Goal: Task Accomplishment & Management: Manage account settings

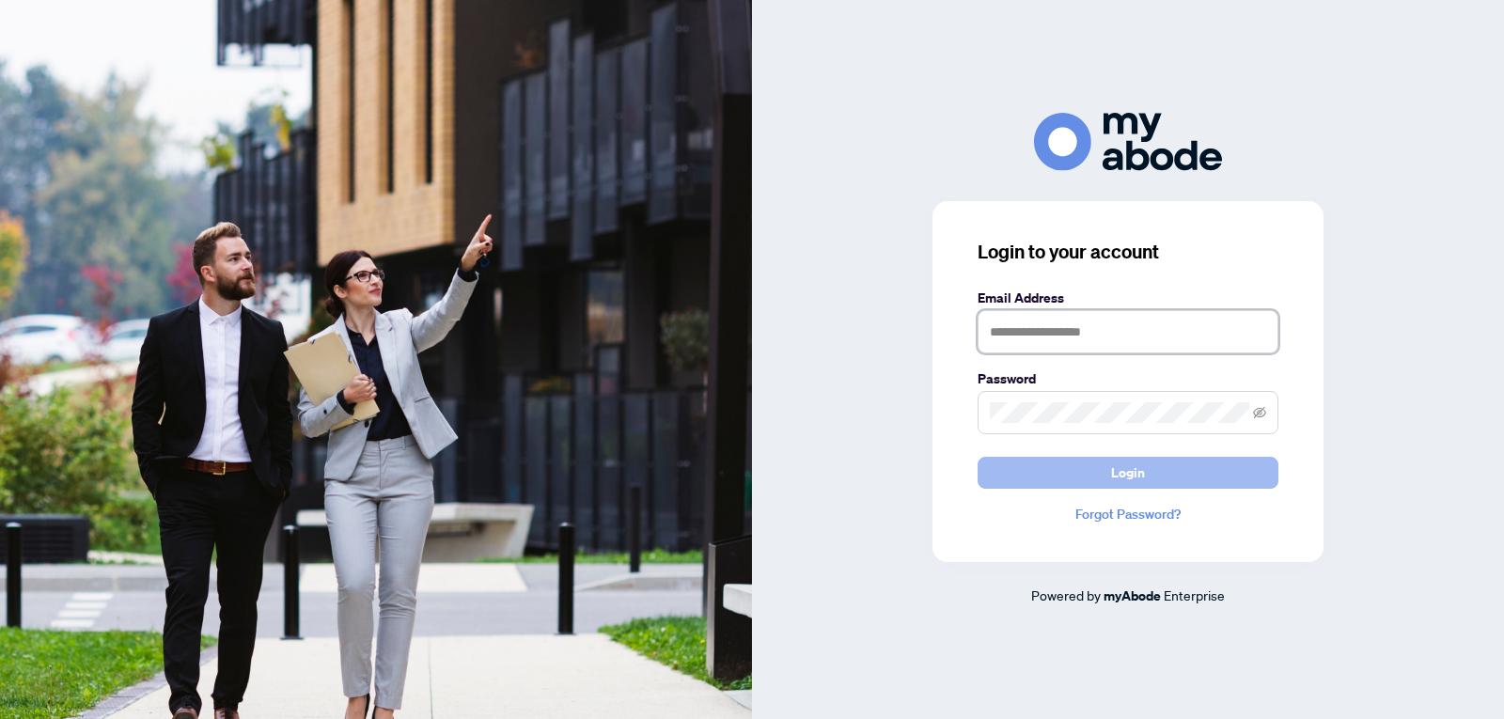
type input "**********"
click at [1145, 483] on button "Login" at bounding box center [1127, 473] width 301 height 32
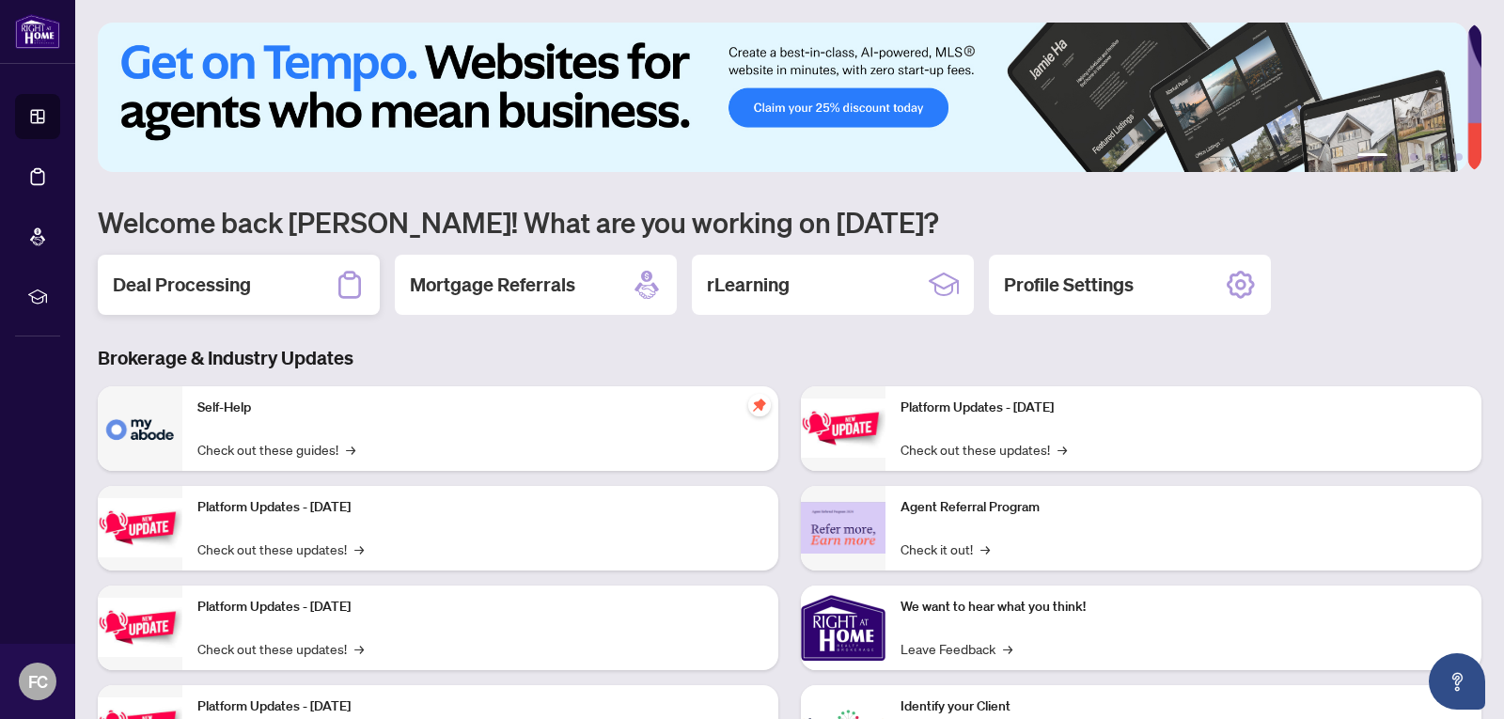
click at [163, 285] on h2 "Deal Processing" at bounding box center [182, 285] width 138 height 26
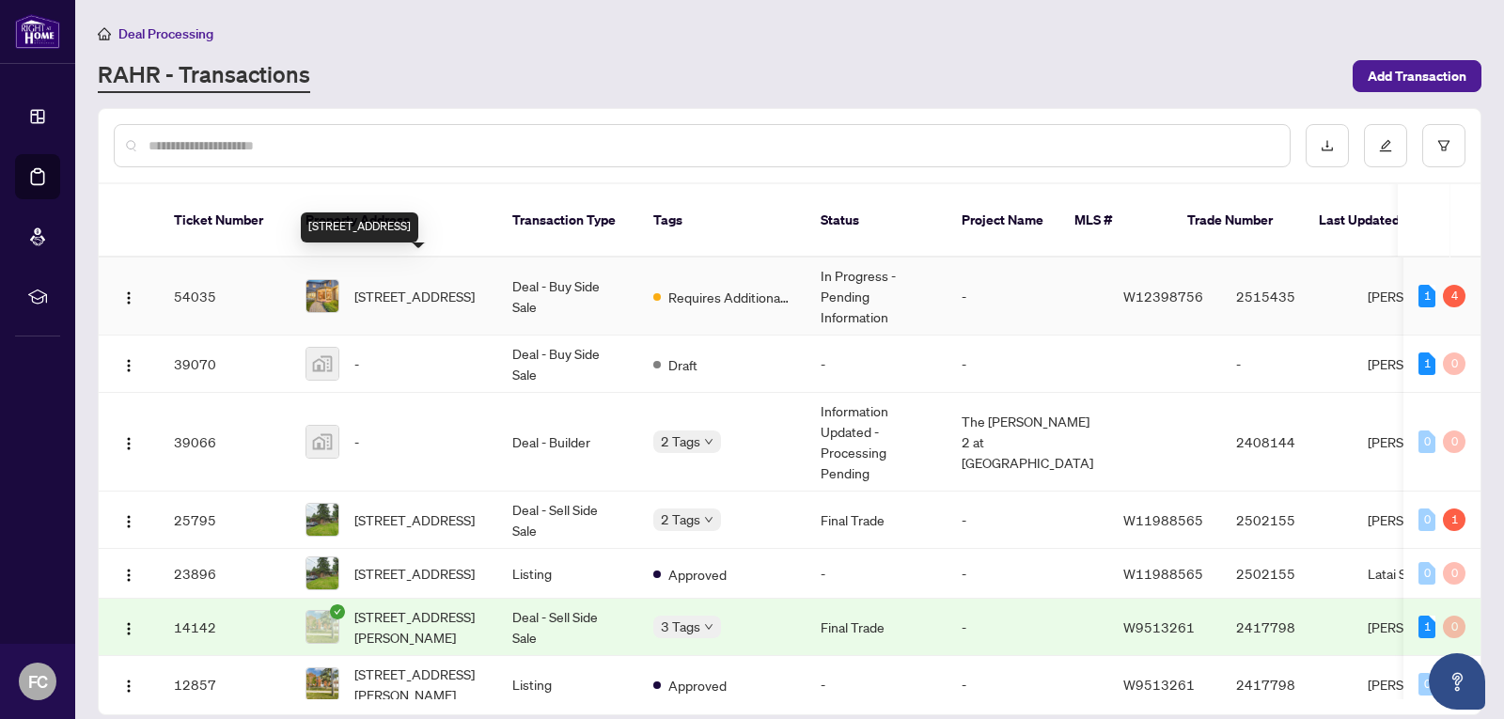
click at [418, 286] on span "[STREET_ADDRESS]" at bounding box center [414, 296] width 120 height 21
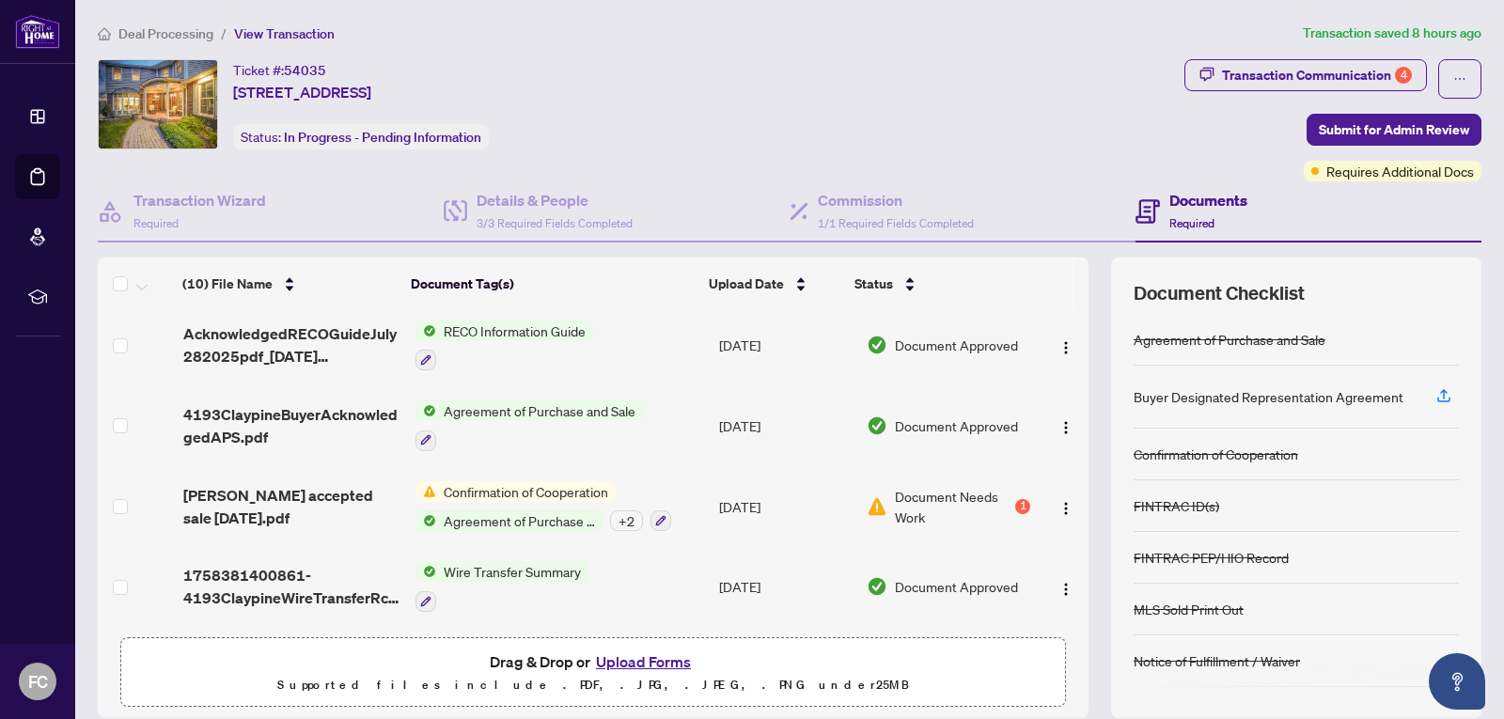
scroll to position [68, 0]
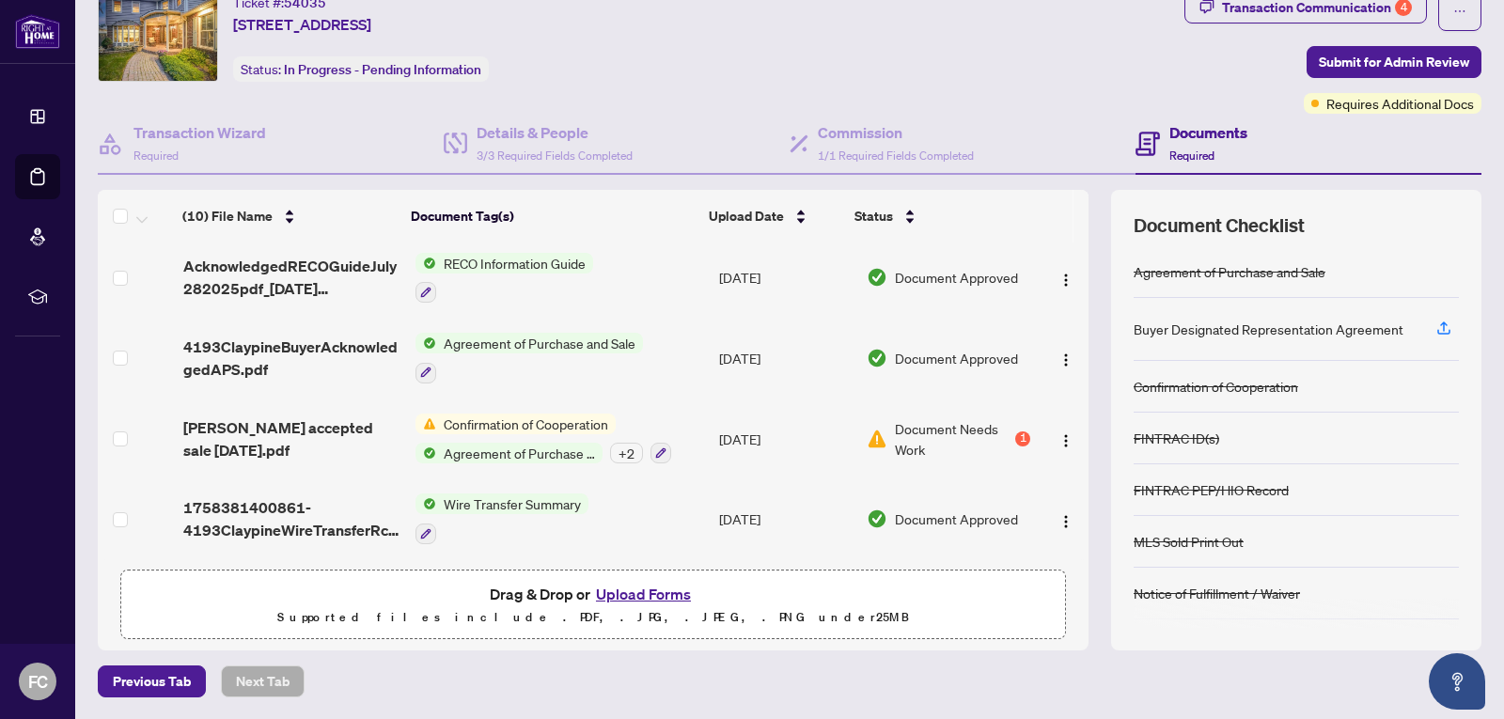
click at [618, 452] on div "+ 2" at bounding box center [626, 453] width 33 height 21
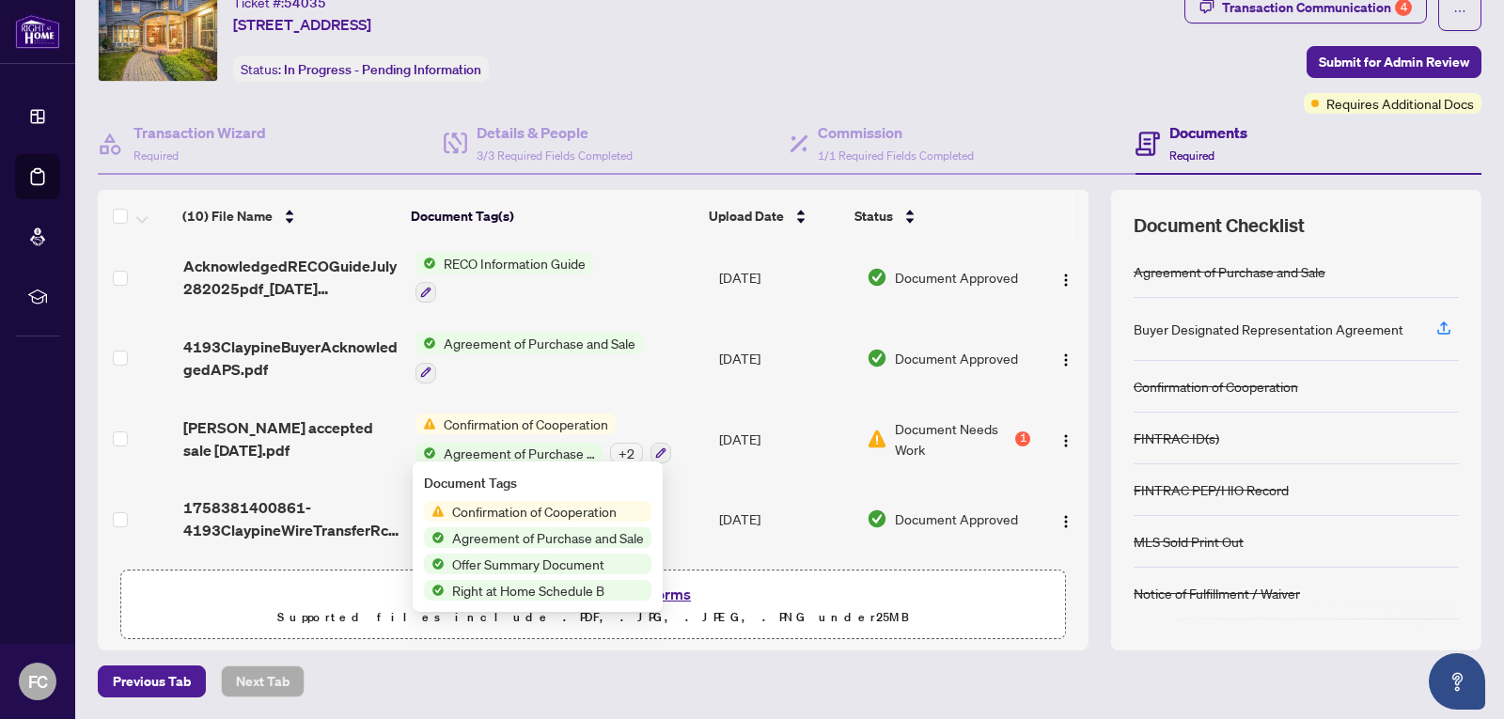
click at [574, 514] on span "Confirmation of Cooperation" at bounding box center [533, 511] width 179 height 21
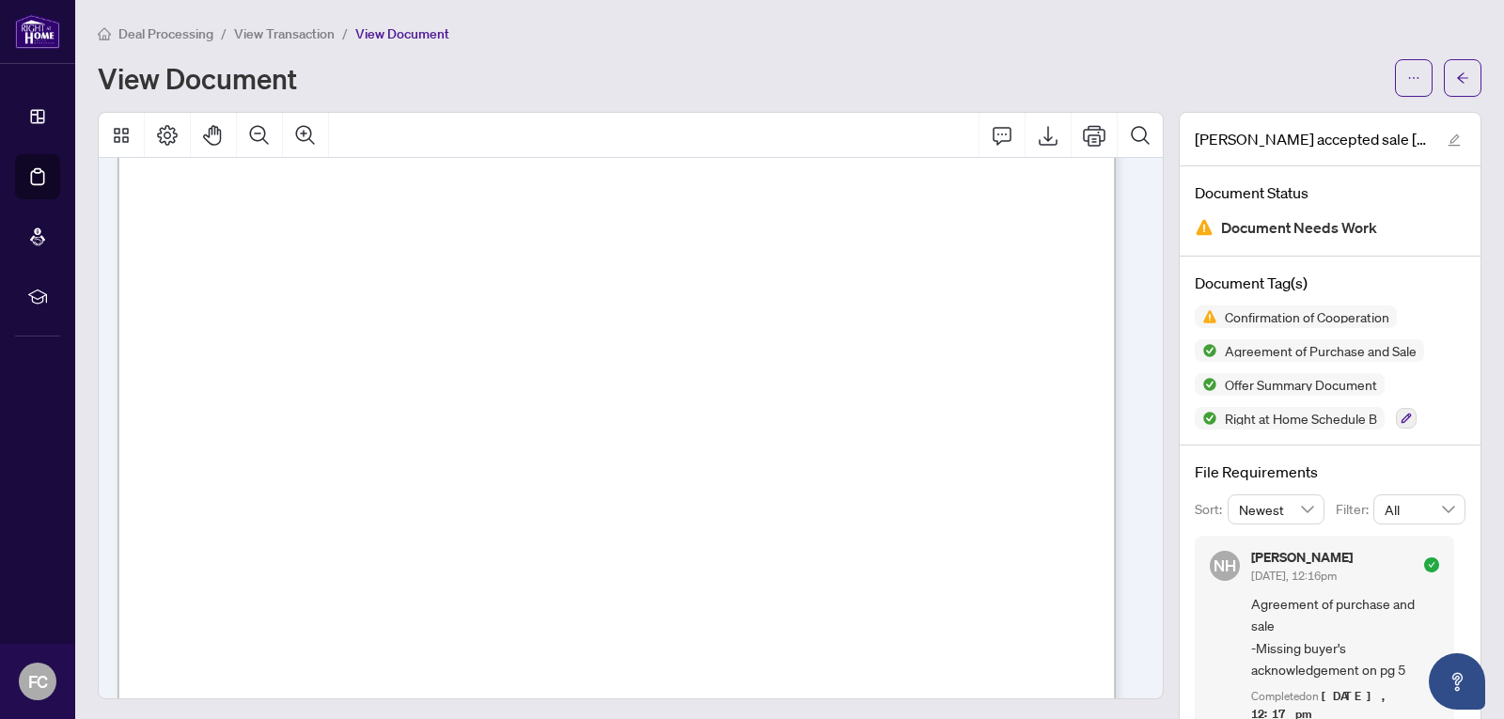
scroll to position [564, 0]
click at [1394, 84] on button "button" at bounding box center [1413, 78] width 38 height 38
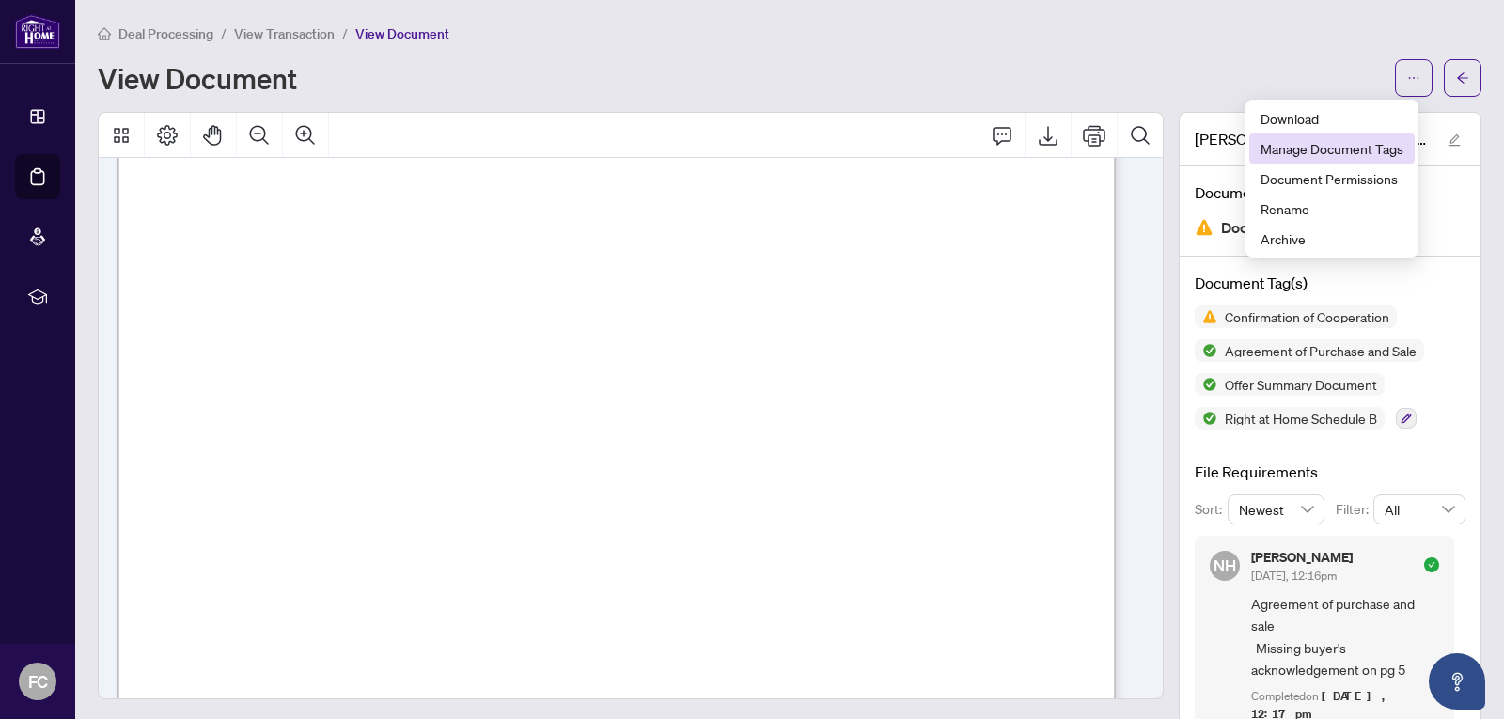
click at [1298, 151] on span "Manage Document Tags" at bounding box center [1331, 148] width 143 height 21
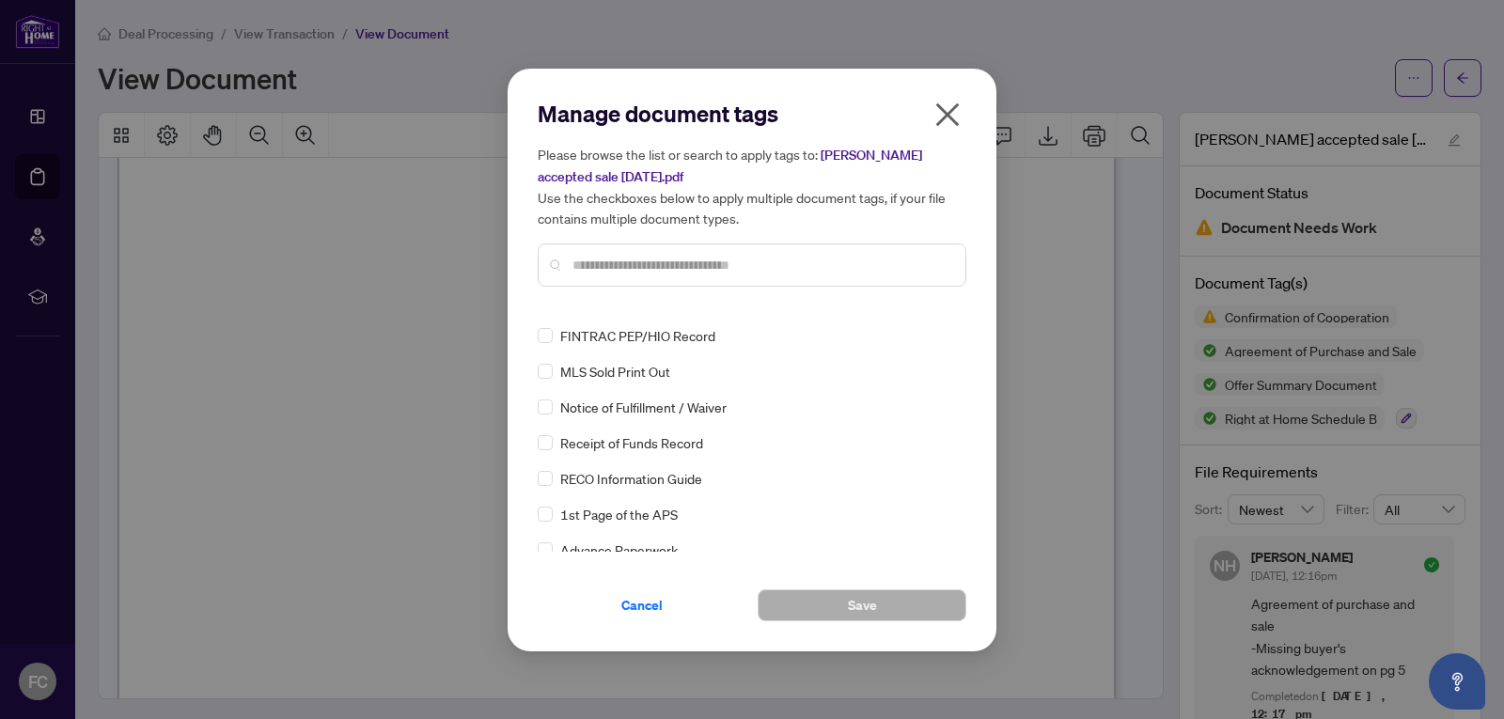
scroll to position [0, 0]
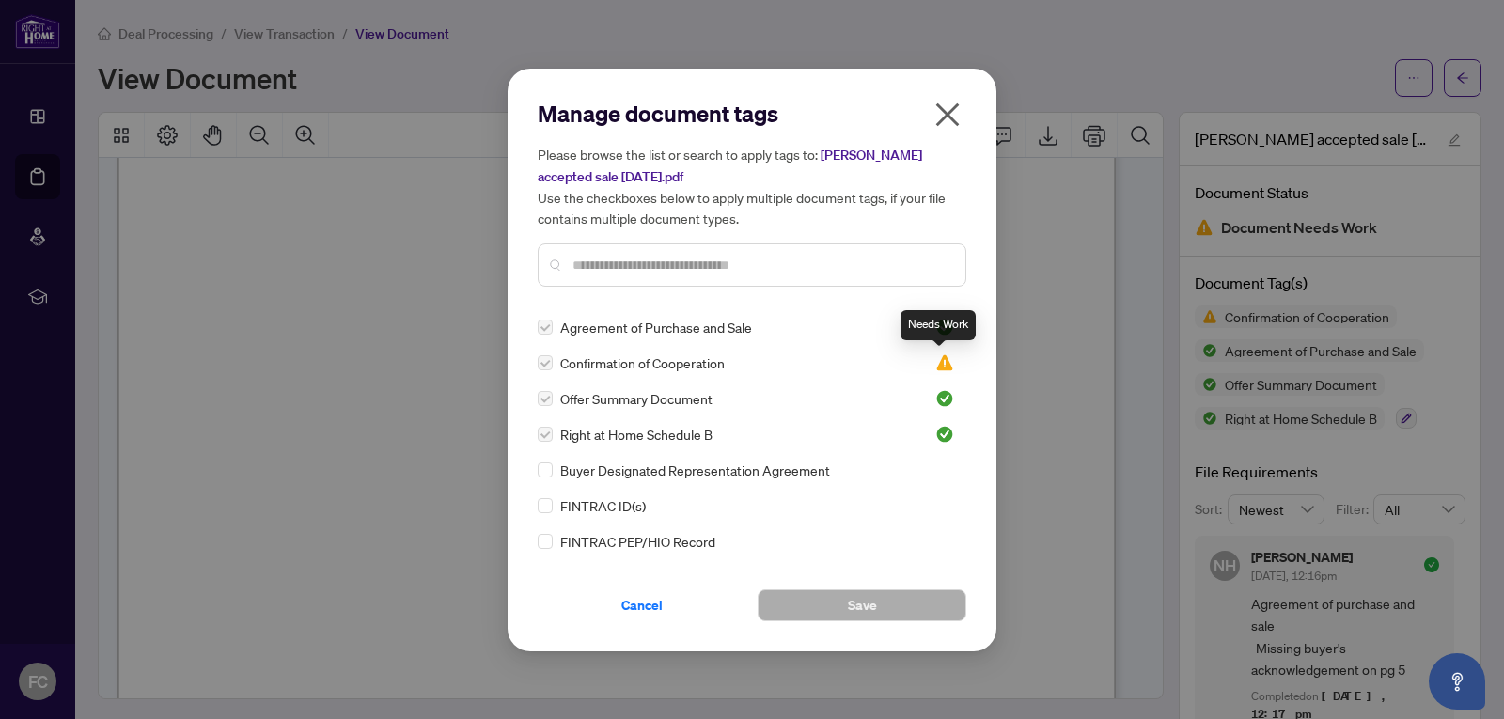
click at [940, 366] on img at bounding box center [944, 362] width 19 height 19
click at [943, 117] on icon "close" at bounding box center [947, 115] width 30 height 30
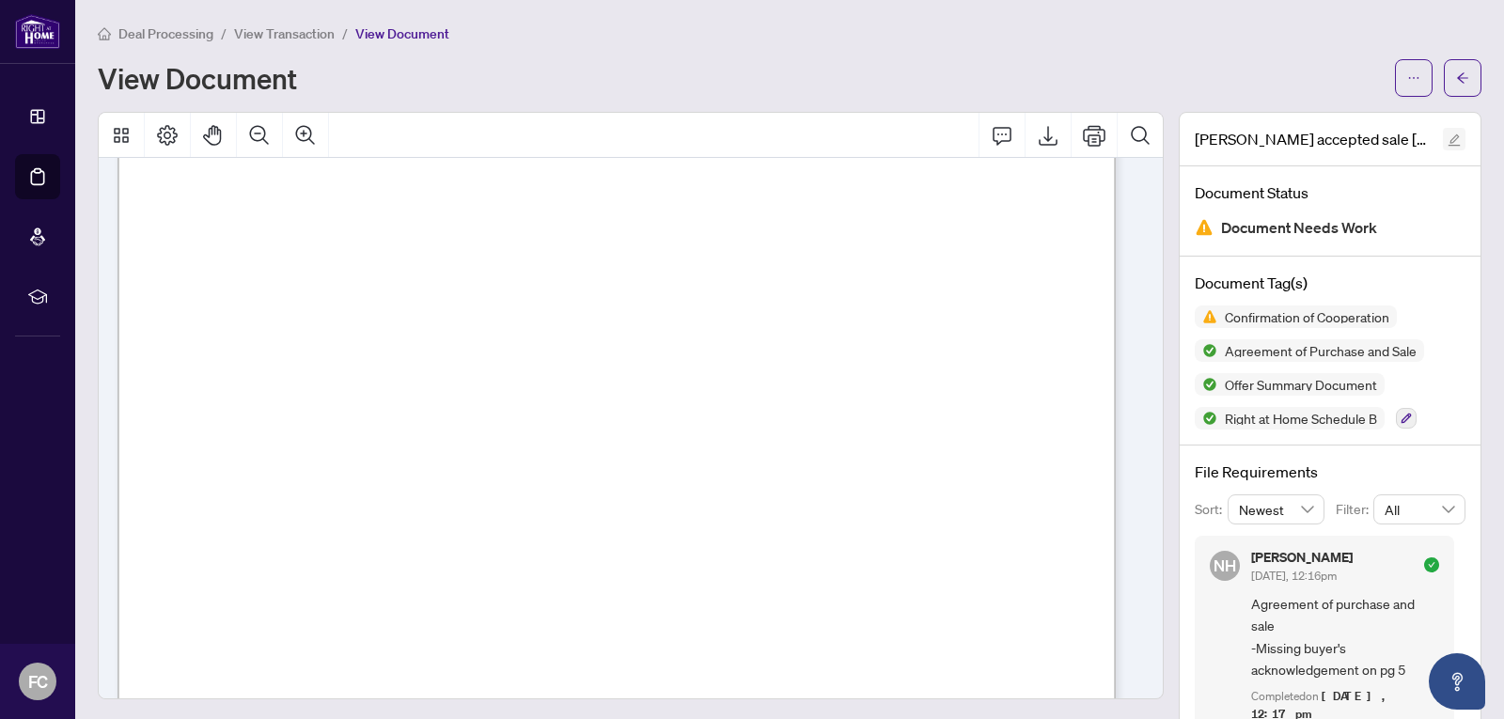
click at [1447, 140] on icon "edit" at bounding box center [1453, 139] width 13 height 13
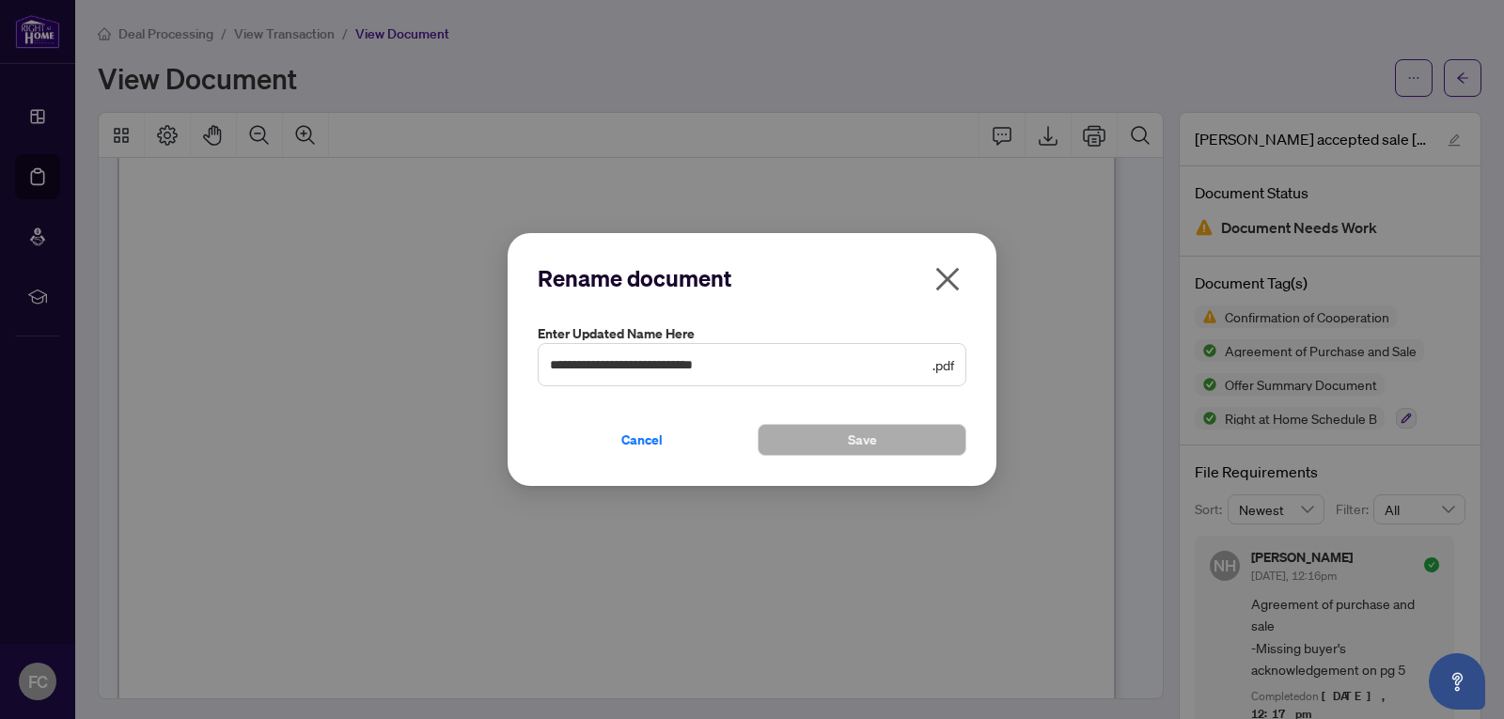
click at [943, 279] on icon "close" at bounding box center [947, 279] width 30 height 30
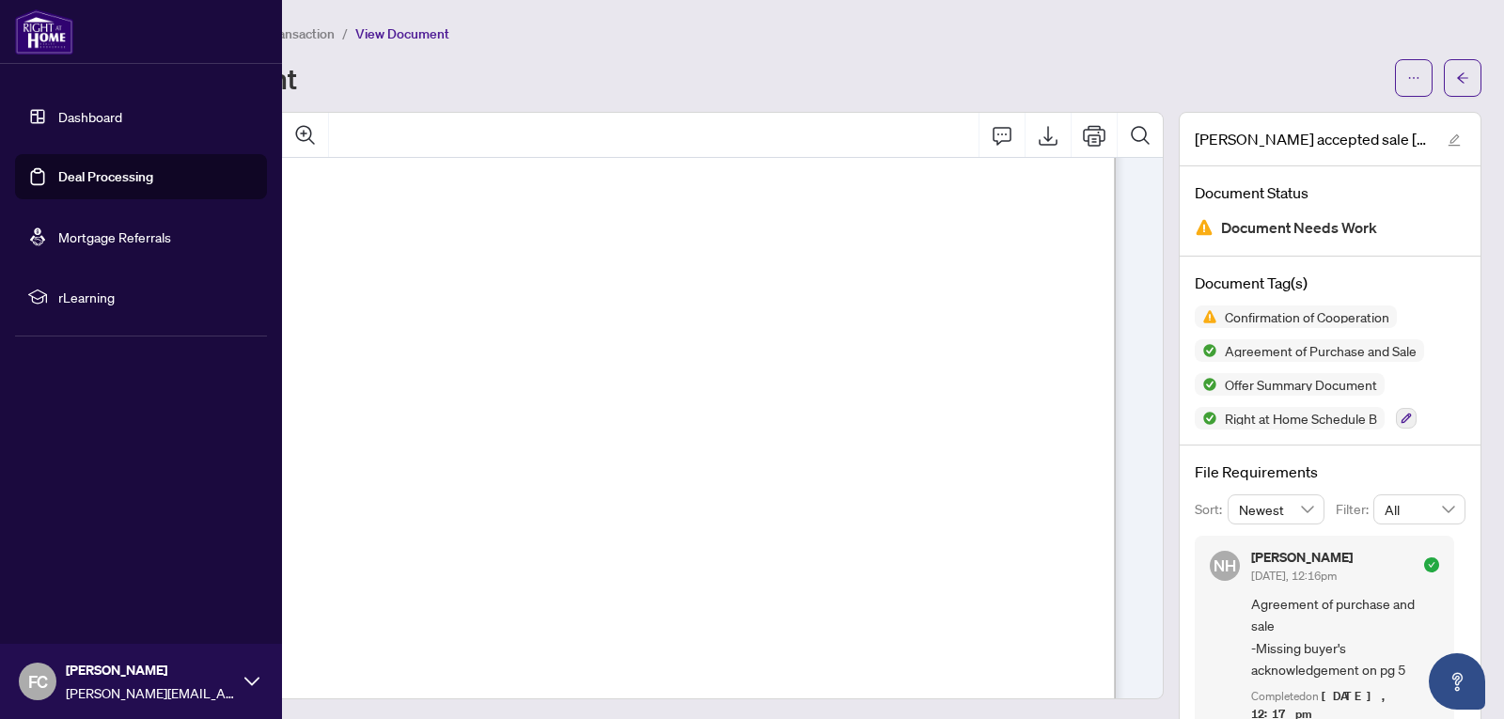
click at [72, 120] on link "Dashboard" at bounding box center [90, 116] width 64 height 17
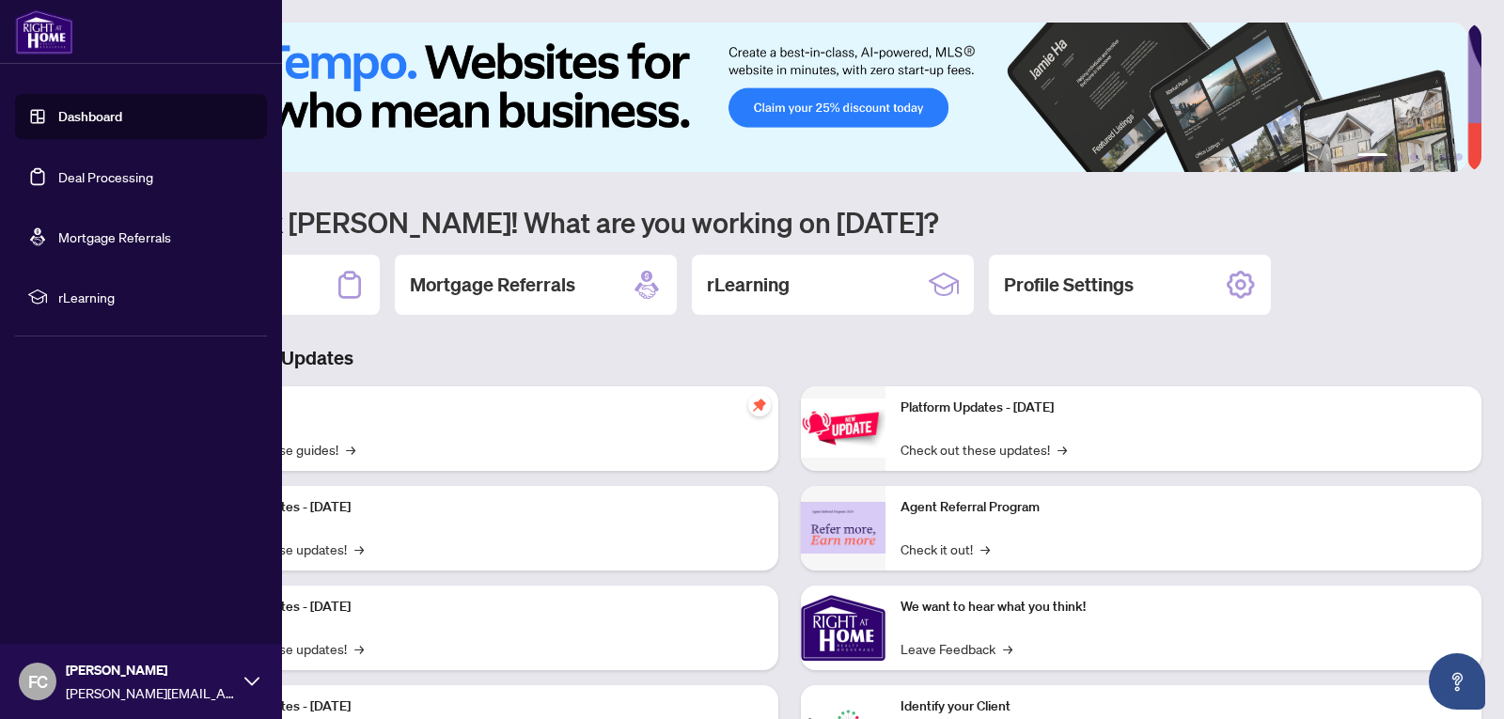
click at [76, 173] on link "Deal Processing" at bounding box center [105, 176] width 95 height 17
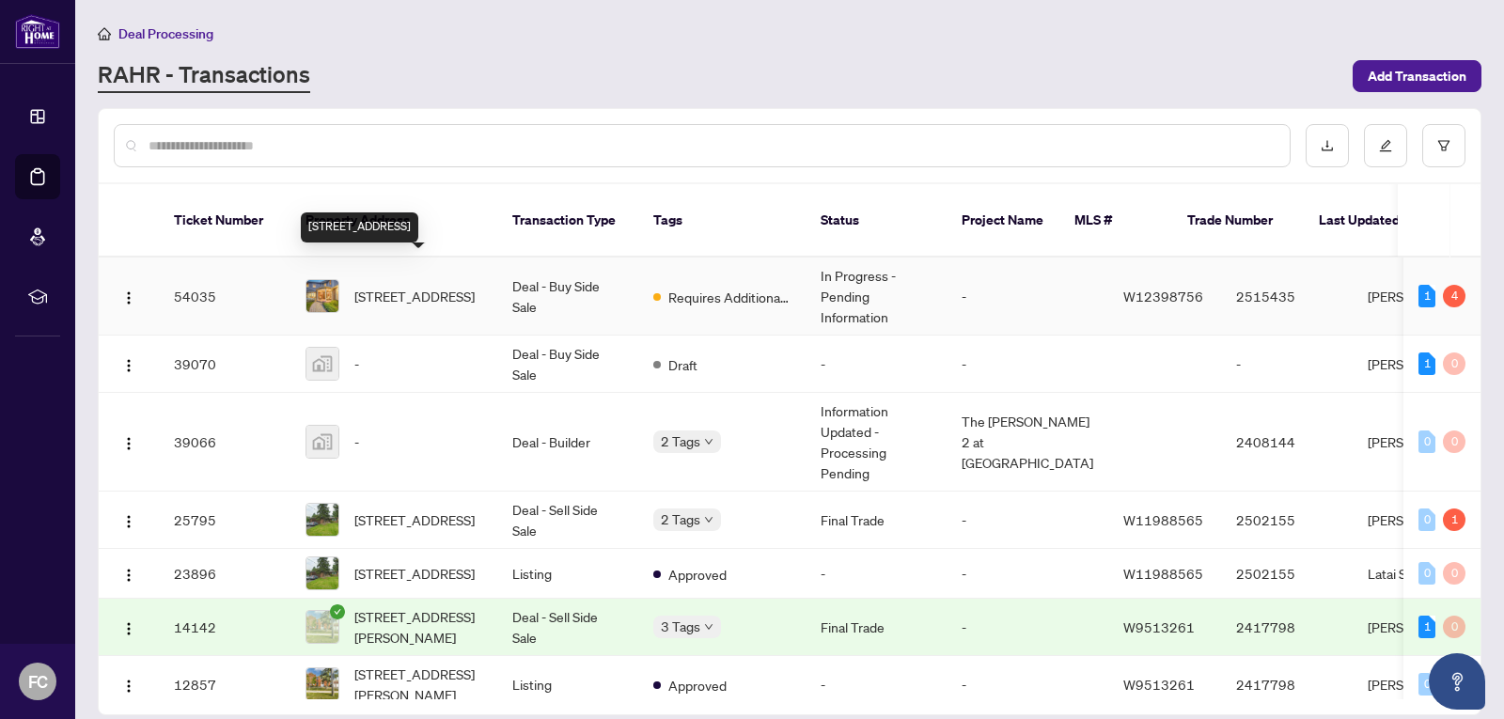
click at [388, 286] on span "[STREET_ADDRESS]" at bounding box center [414, 296] width 120 height 21
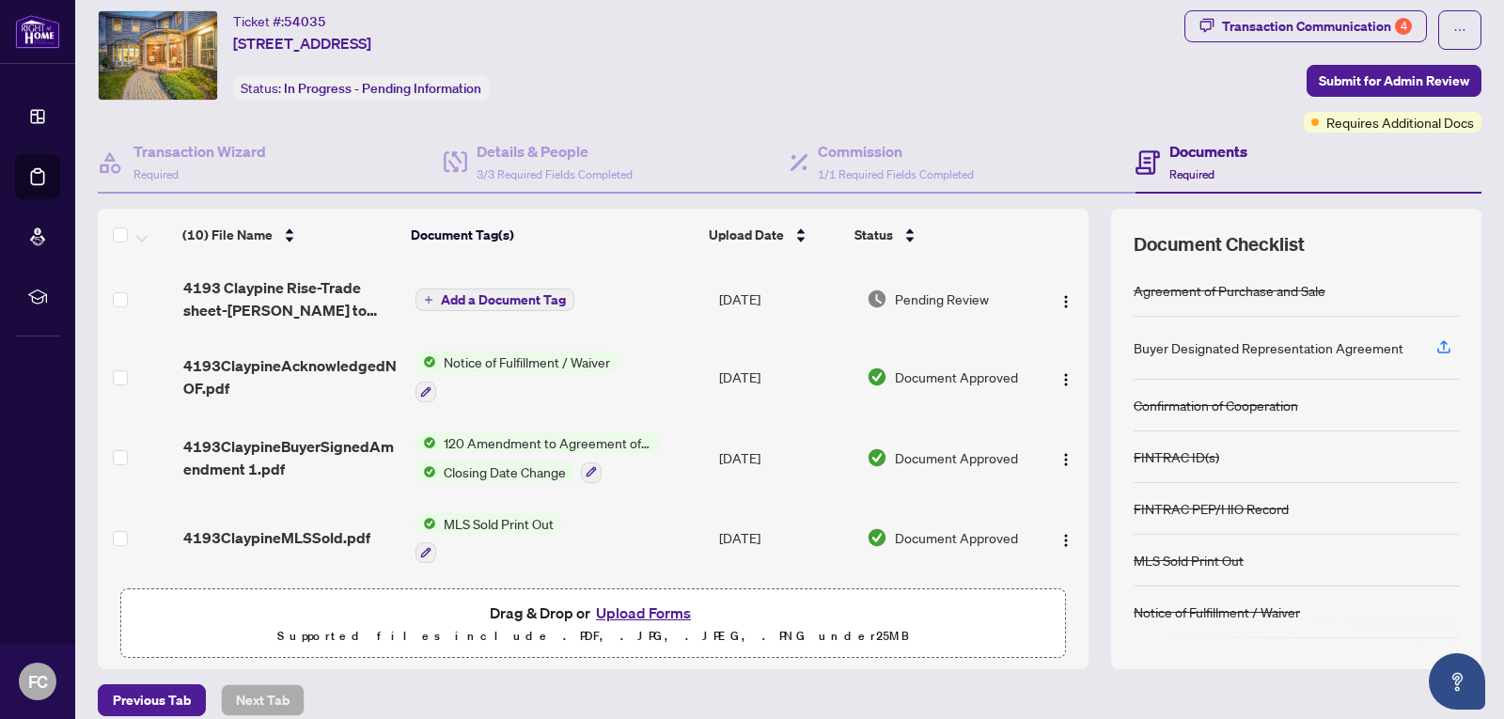
scroll to position [68, 0]
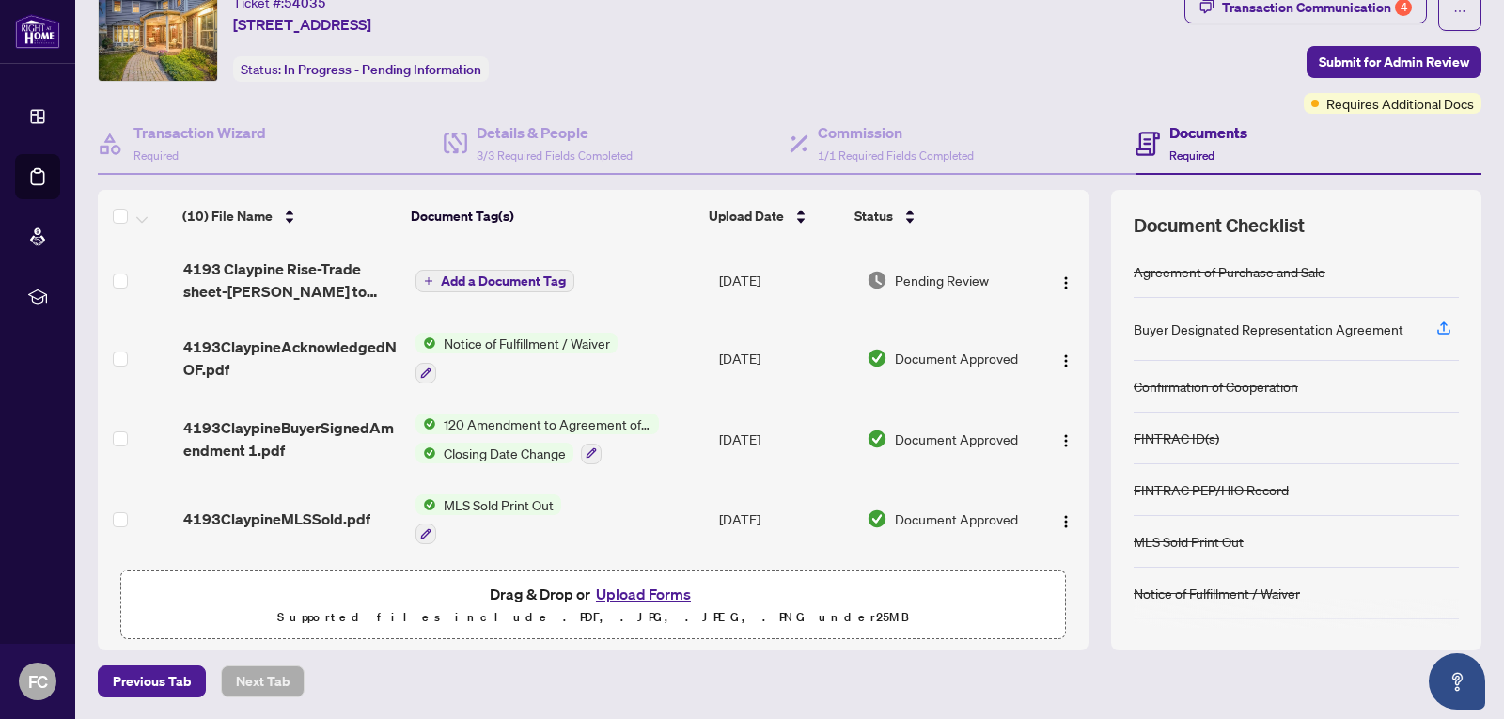
click at [628, 593] on button "Upload Forms" at bounding box center [643, 594] width 106 height 24
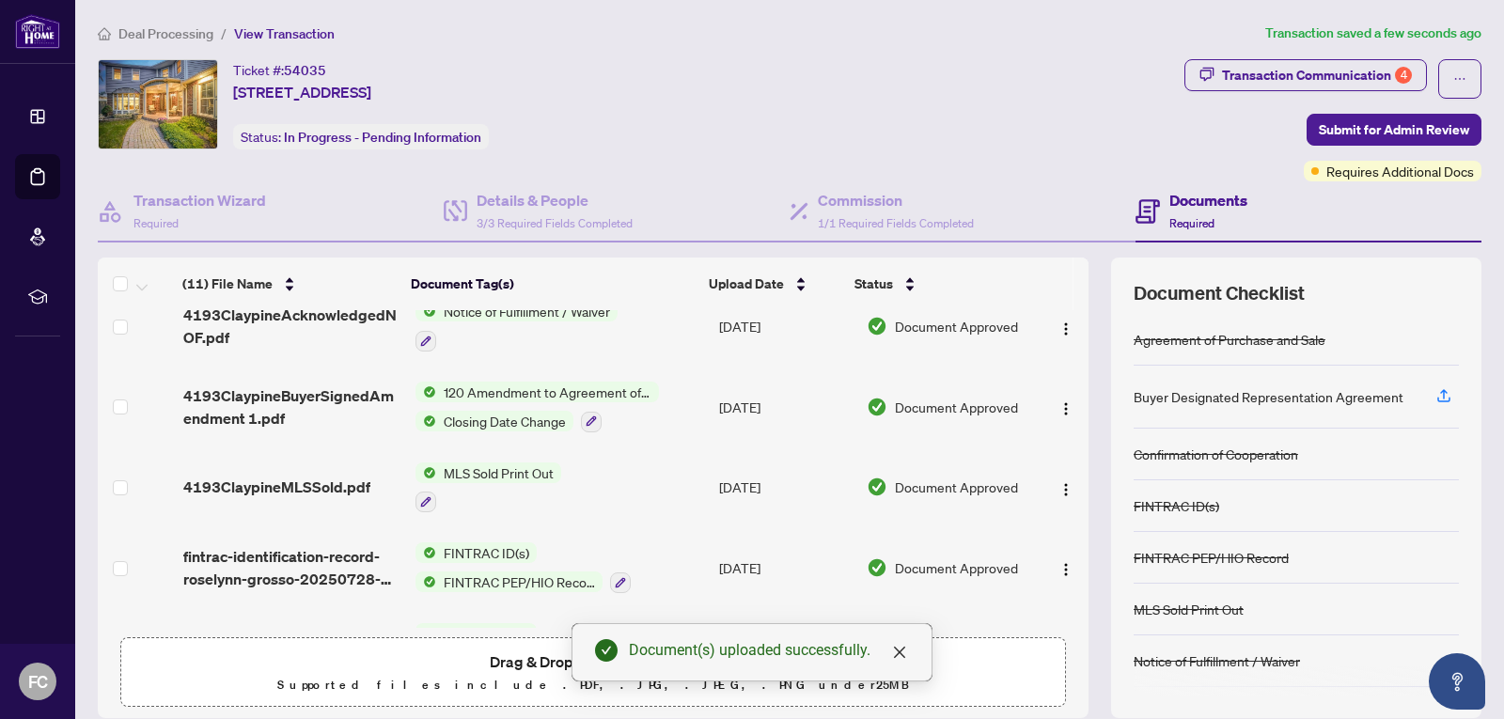
scroll to position [0, 0]
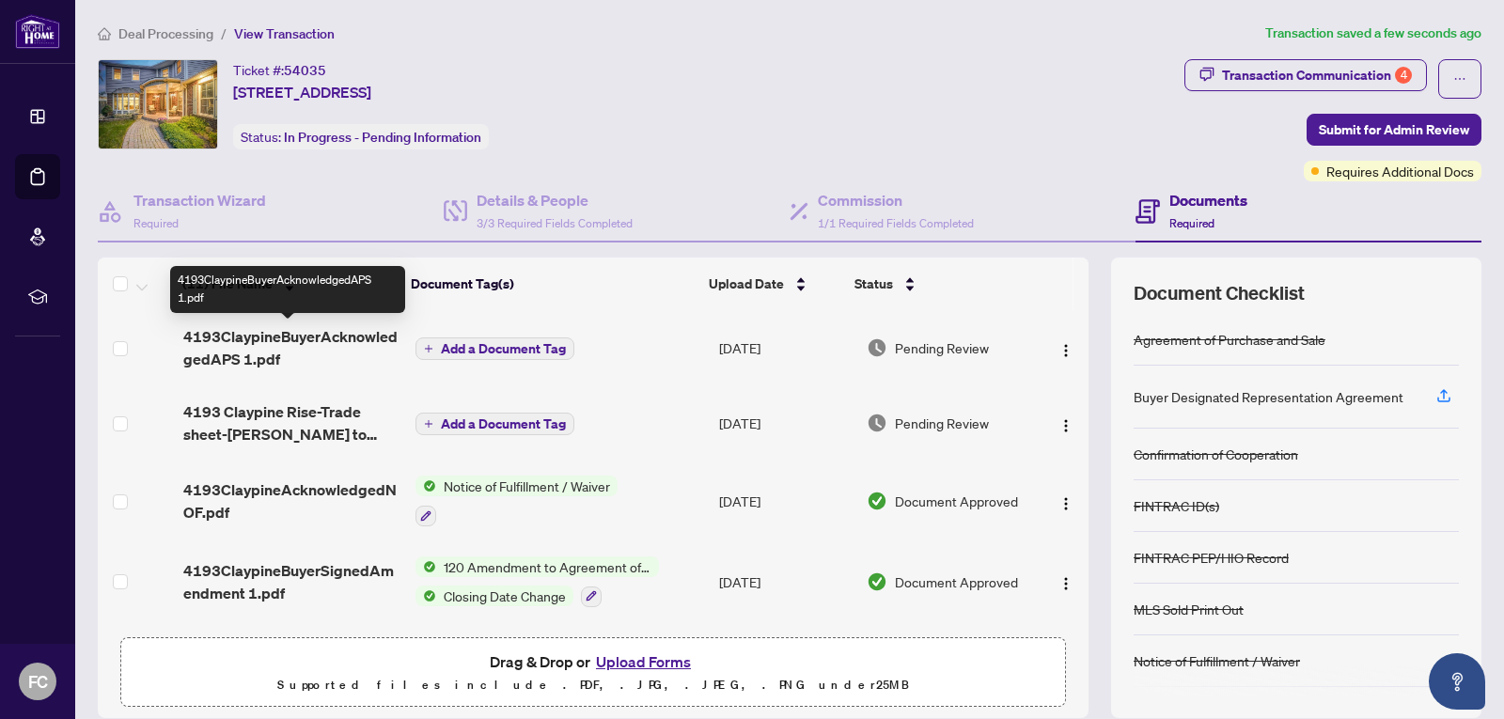
click at [280, 346] on span "4193ClaypineBuyerAcknowledgedAPS 1.pdf" at bounding box center [291, 347] width 217 height 45
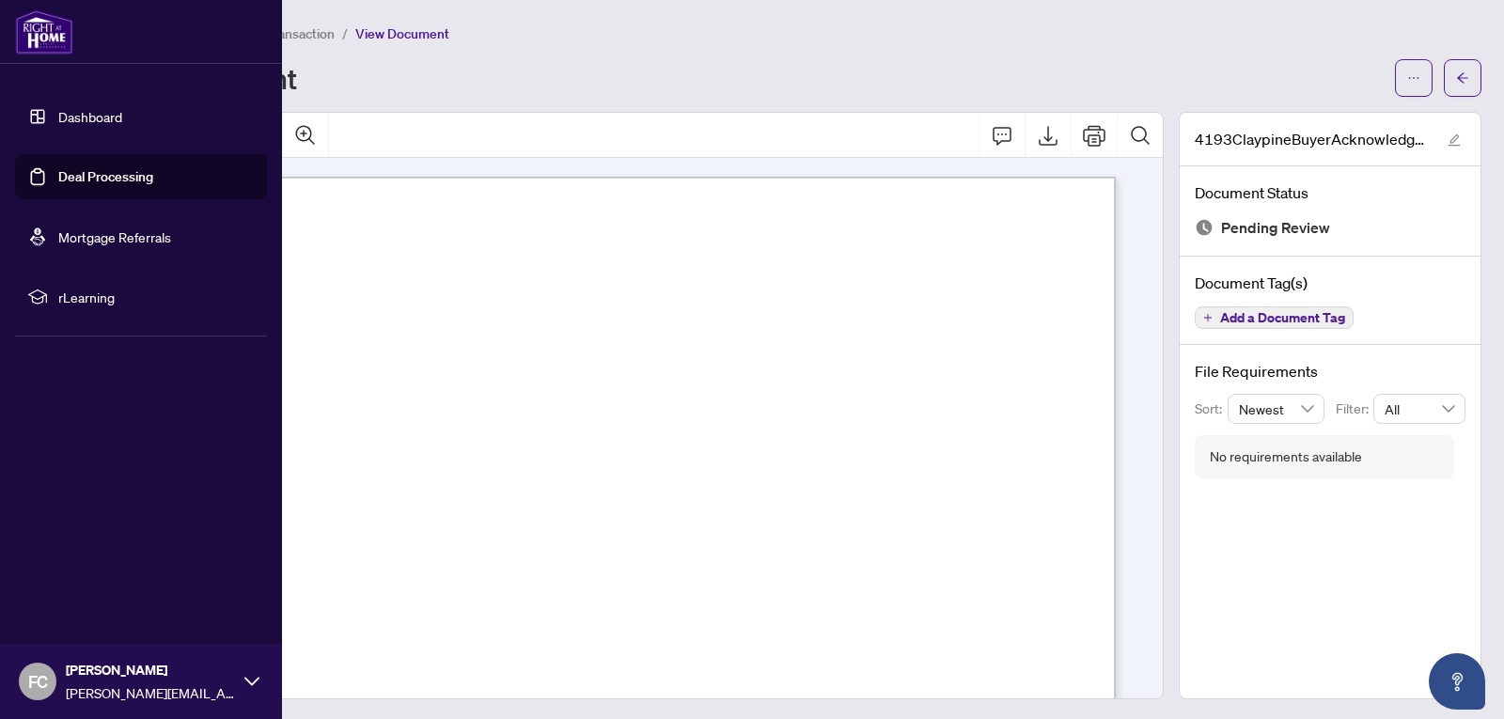
click at [80, 175] on link "Deal Processing" at bounding box center [105, 176] width 95 height 17
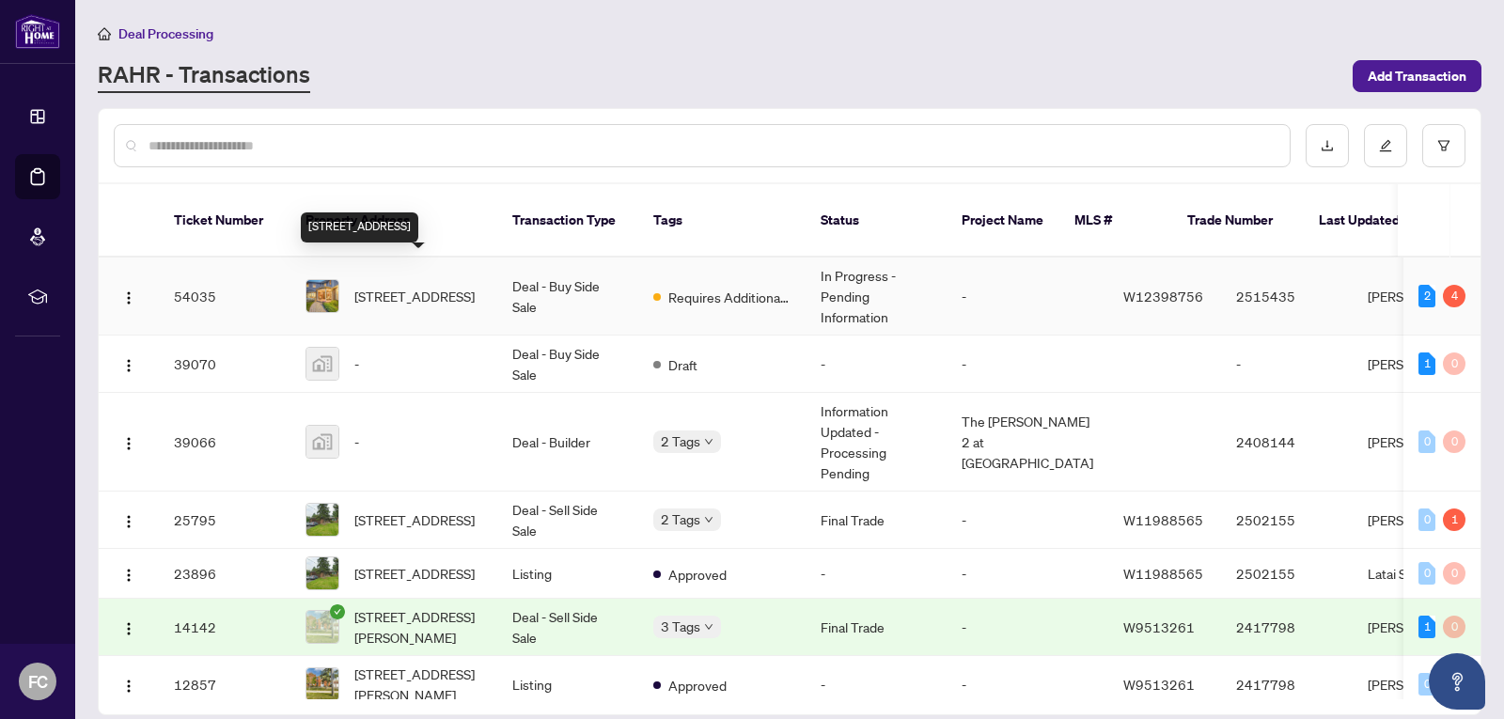
click at [374, 286] on span "[STREET_ADDRESS]" at bounding box center [414, 296] width 120 height 21
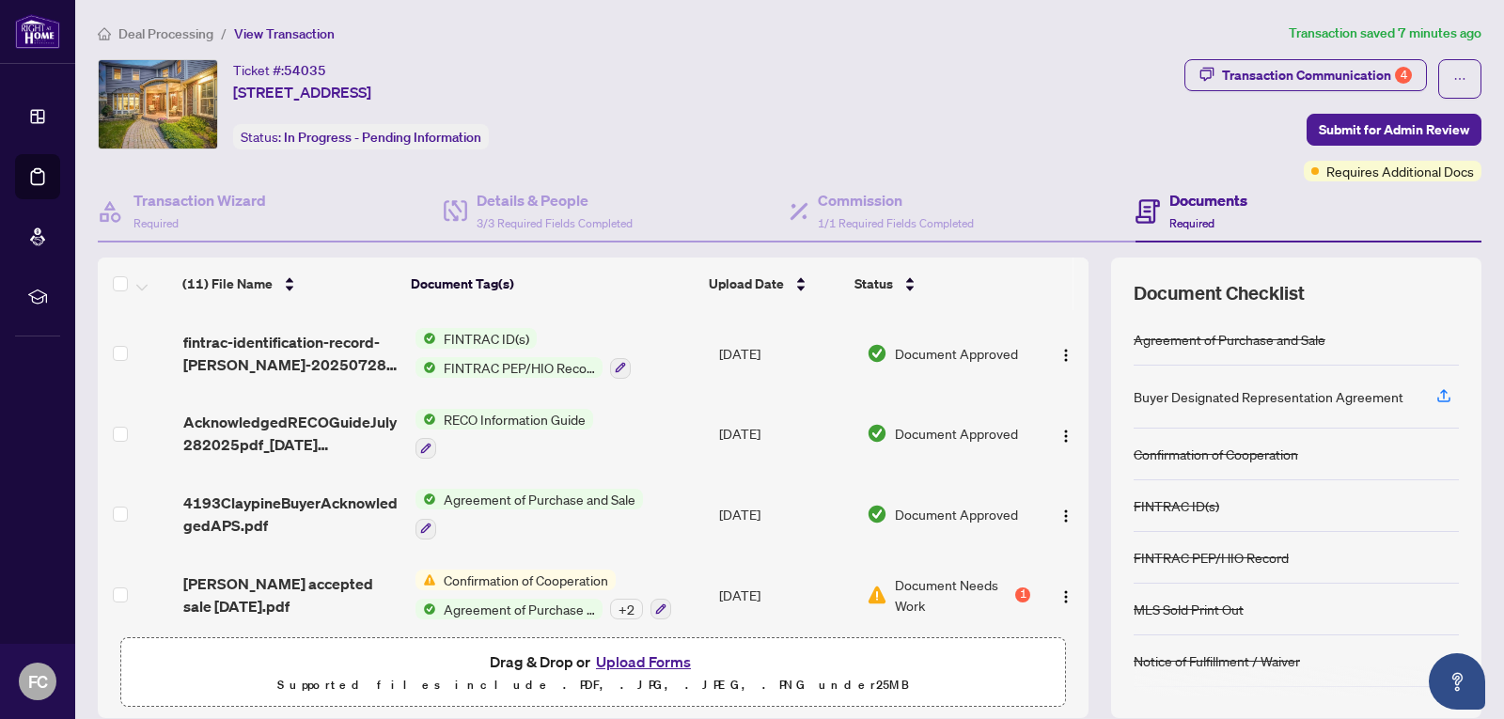
scroll to position [560, 0]
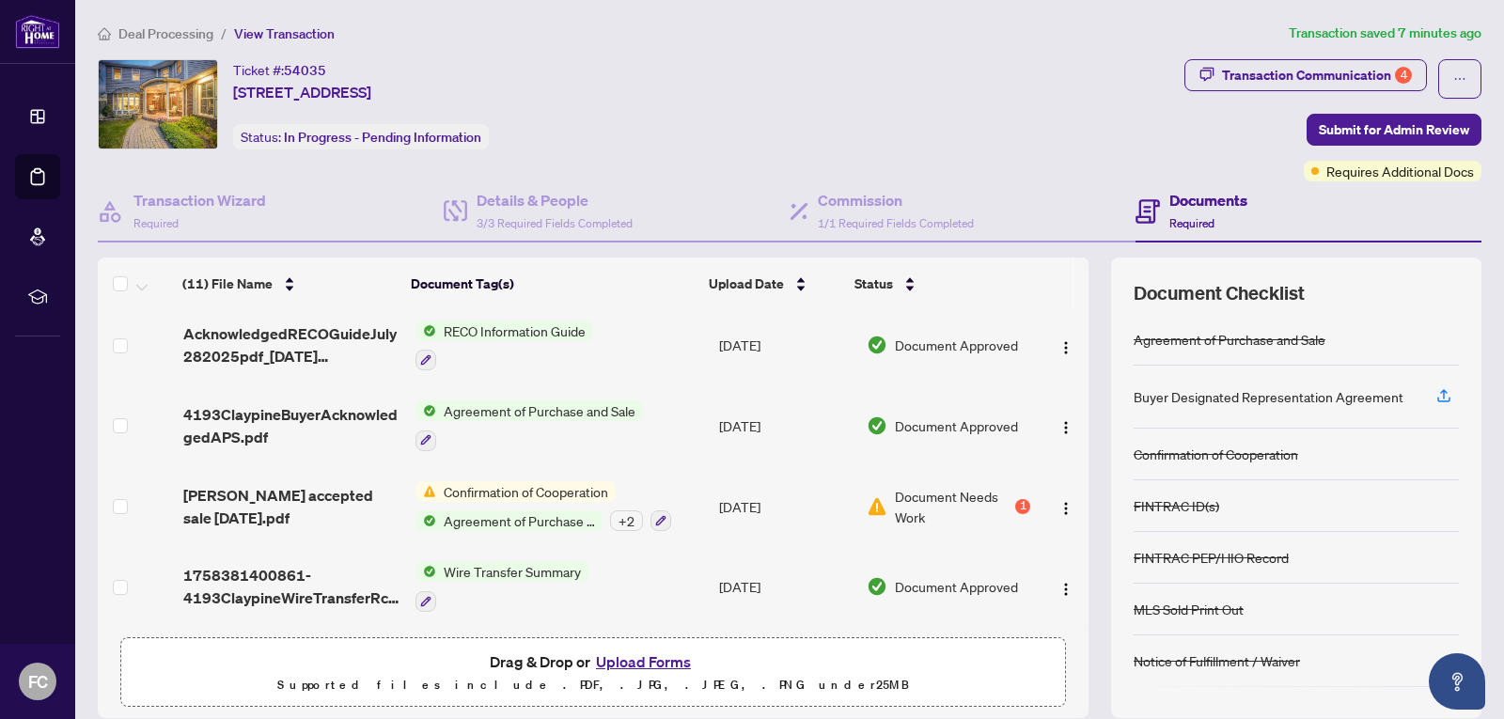
click at [651, 658] on button "Upload Forms" at bounding box center [643, 661] width 106 height 24
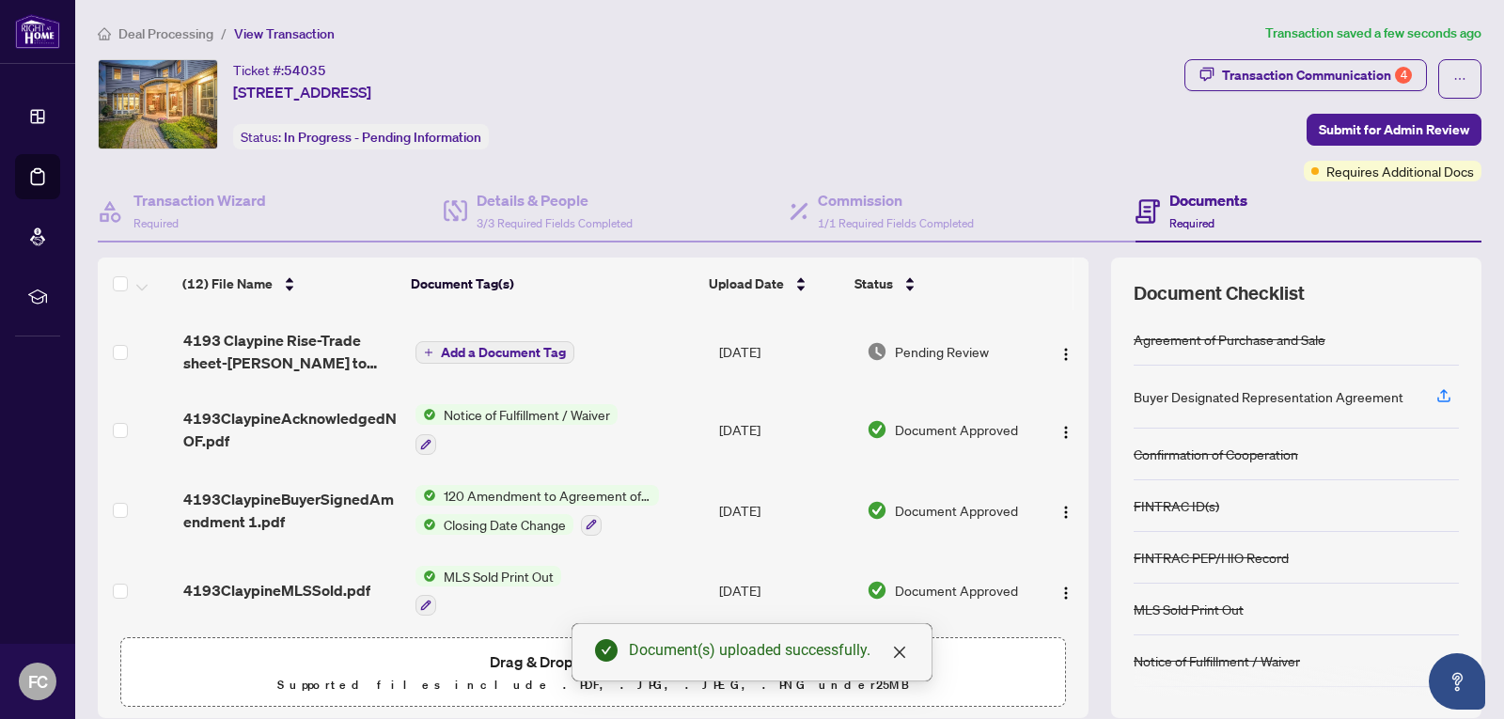
scroll to position [0, 0]
